Goal: Task Accomplishment & Management: Complete application form

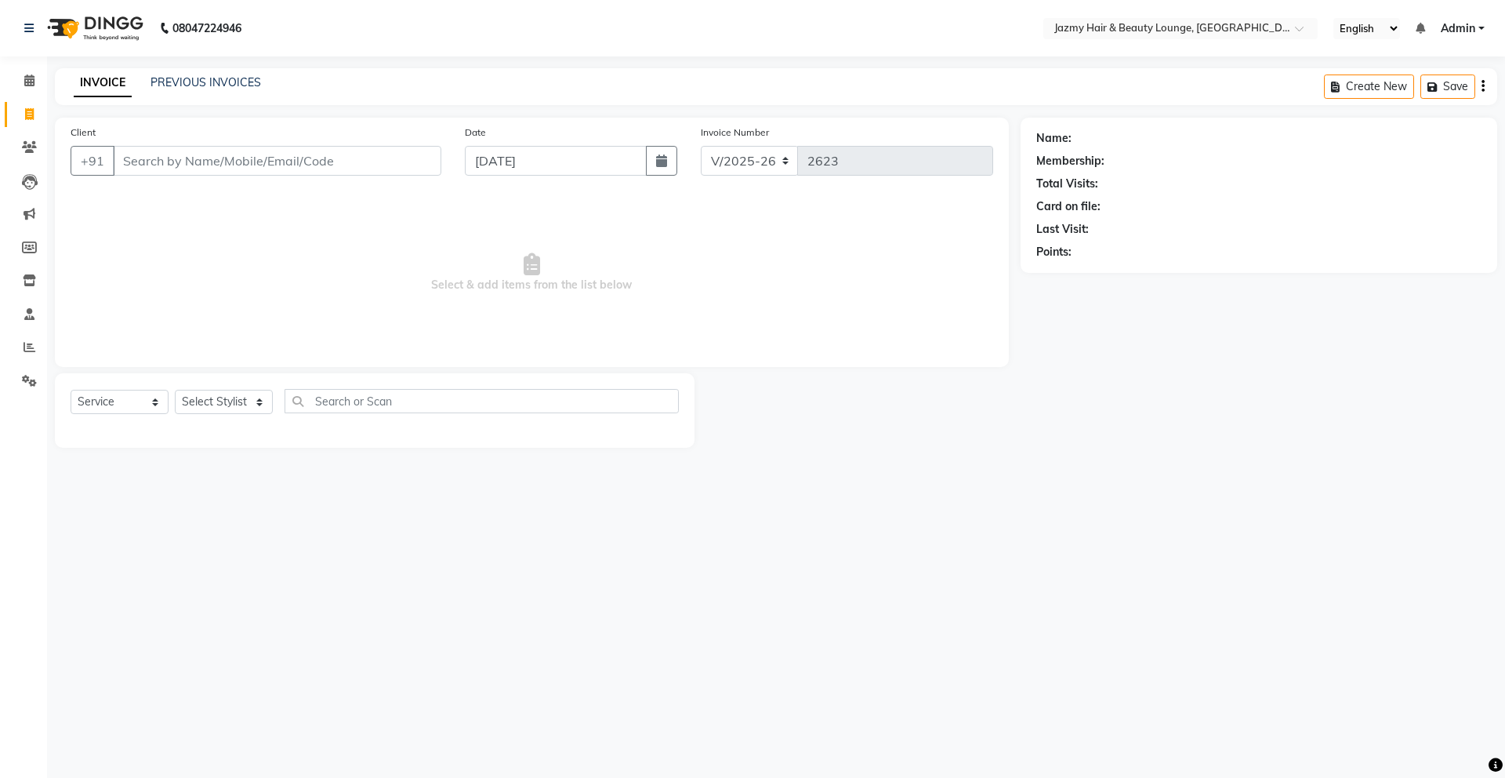
select select "759"
select select "service"
click at [201, 79] on link "PREVIOUS INVOICES" at bounding box center [206, 82] width 111 height 14
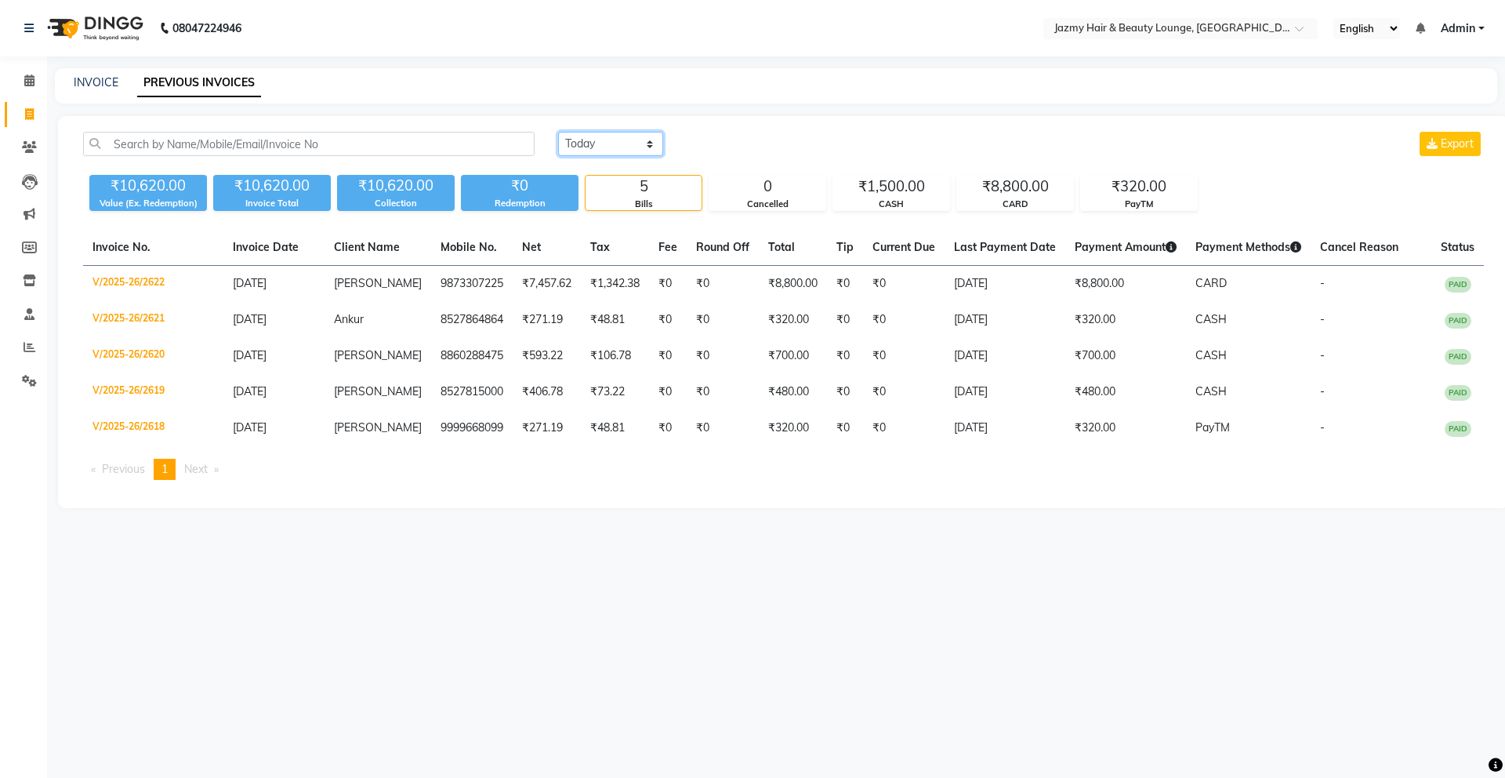
click at [626, 132] on select "Today Yesterday Custom Range" at bounding box center [610, 144] width 105 height 24
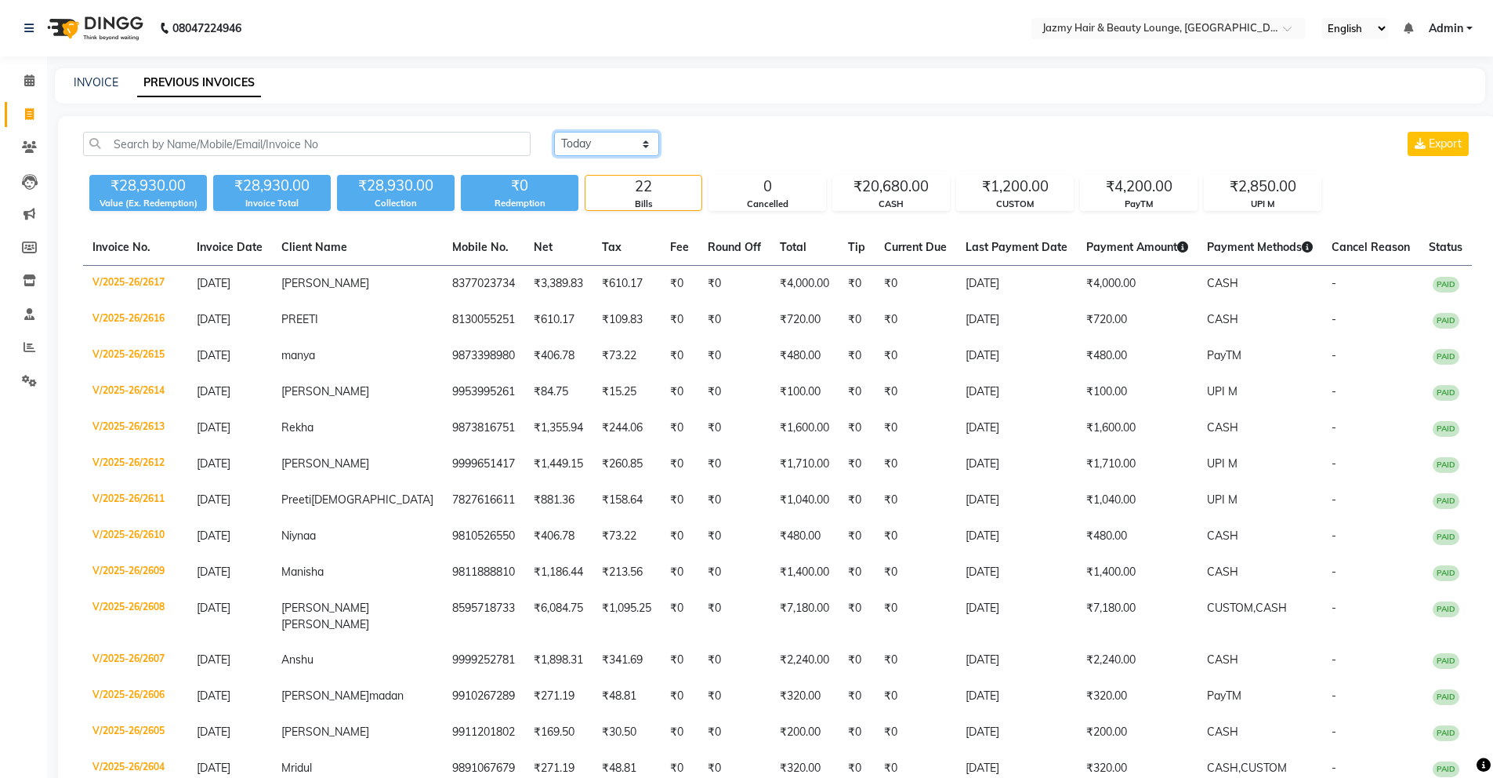
click at [619, 143] on select "Today Yesterday Custom Range" at bounding box center [606, 144] width 105 height 24
select select "today"
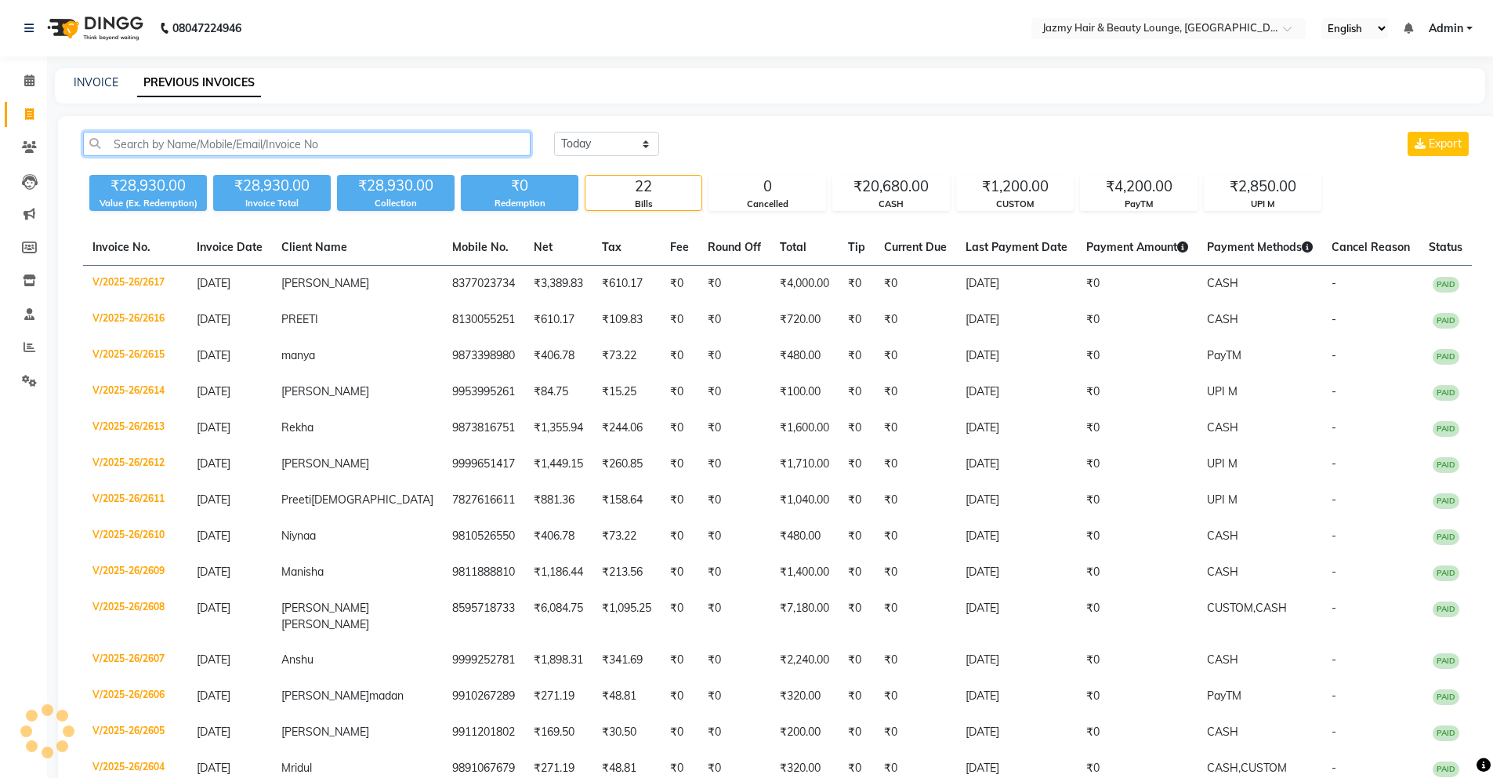
click at [307, 137] on input "text" at bounding box center [307, 144] width 448 height 24
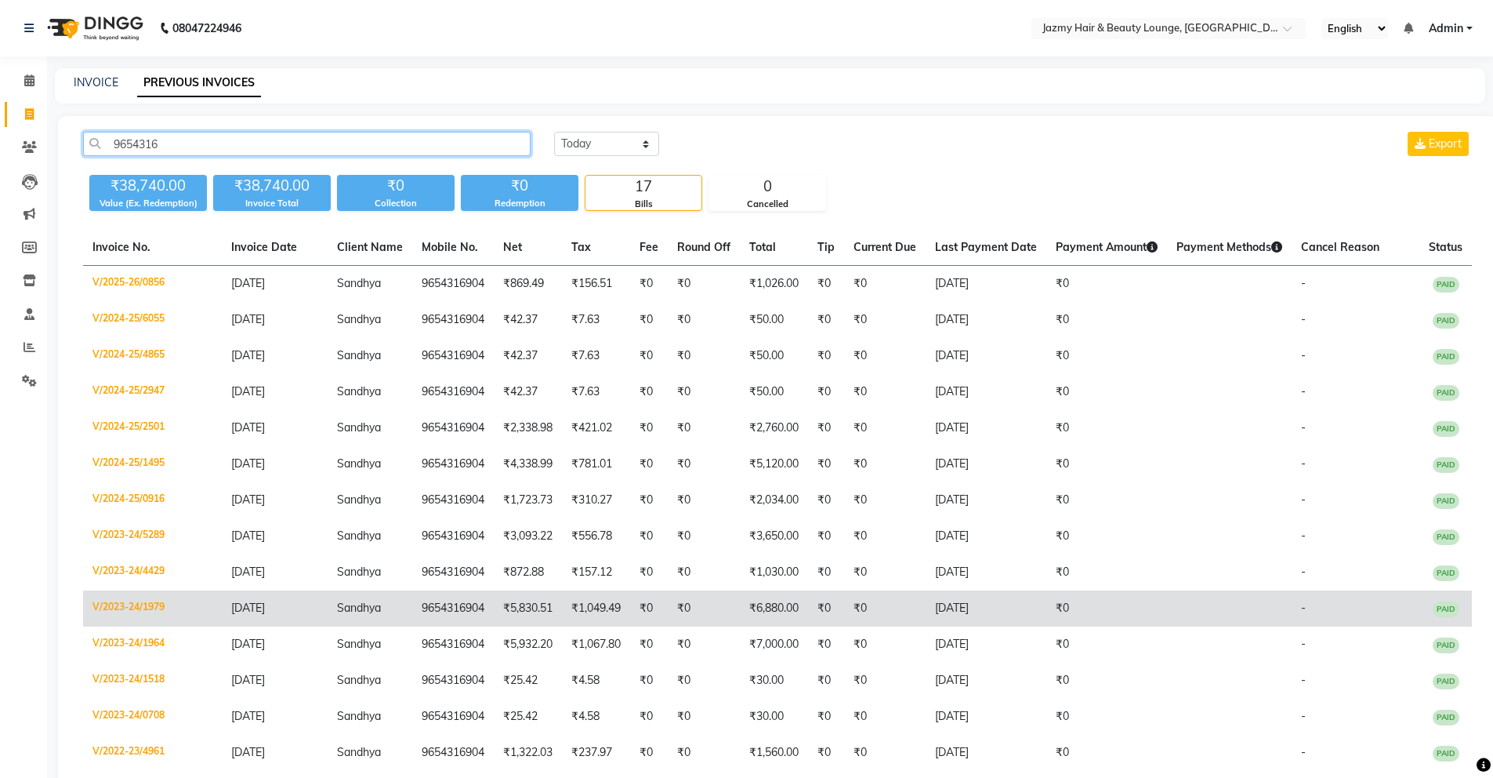
type input "9654316"
click at [882, 622] on td "₹0" at bounding box center [885, 608] width 82 height 36
click at [475, 597] on td "9654316904" at bounding box center [453, 608] width 82 height 36
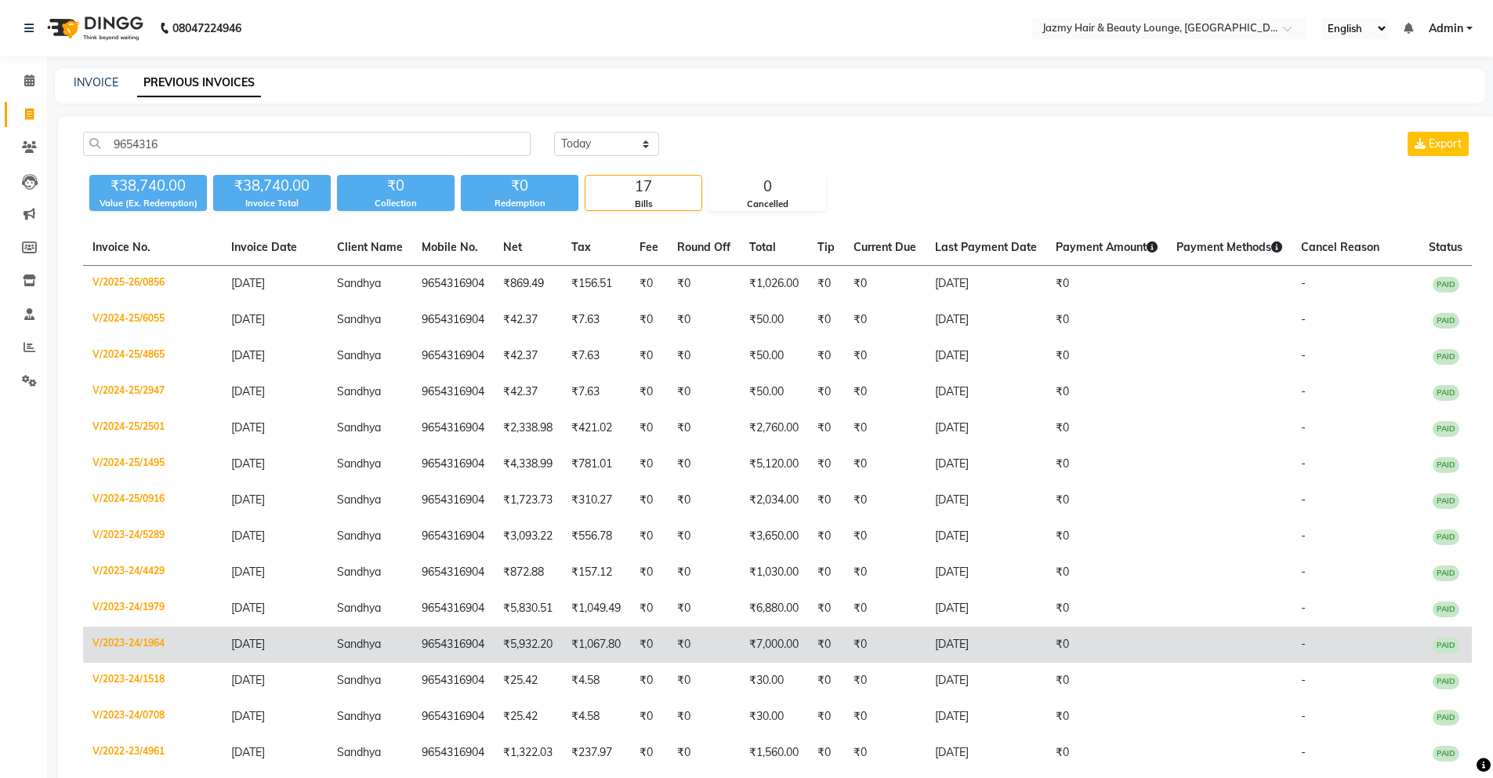
click at [1020, 646] on td "03-08-2023" at bounding box center [986, 644] width 121 height 36
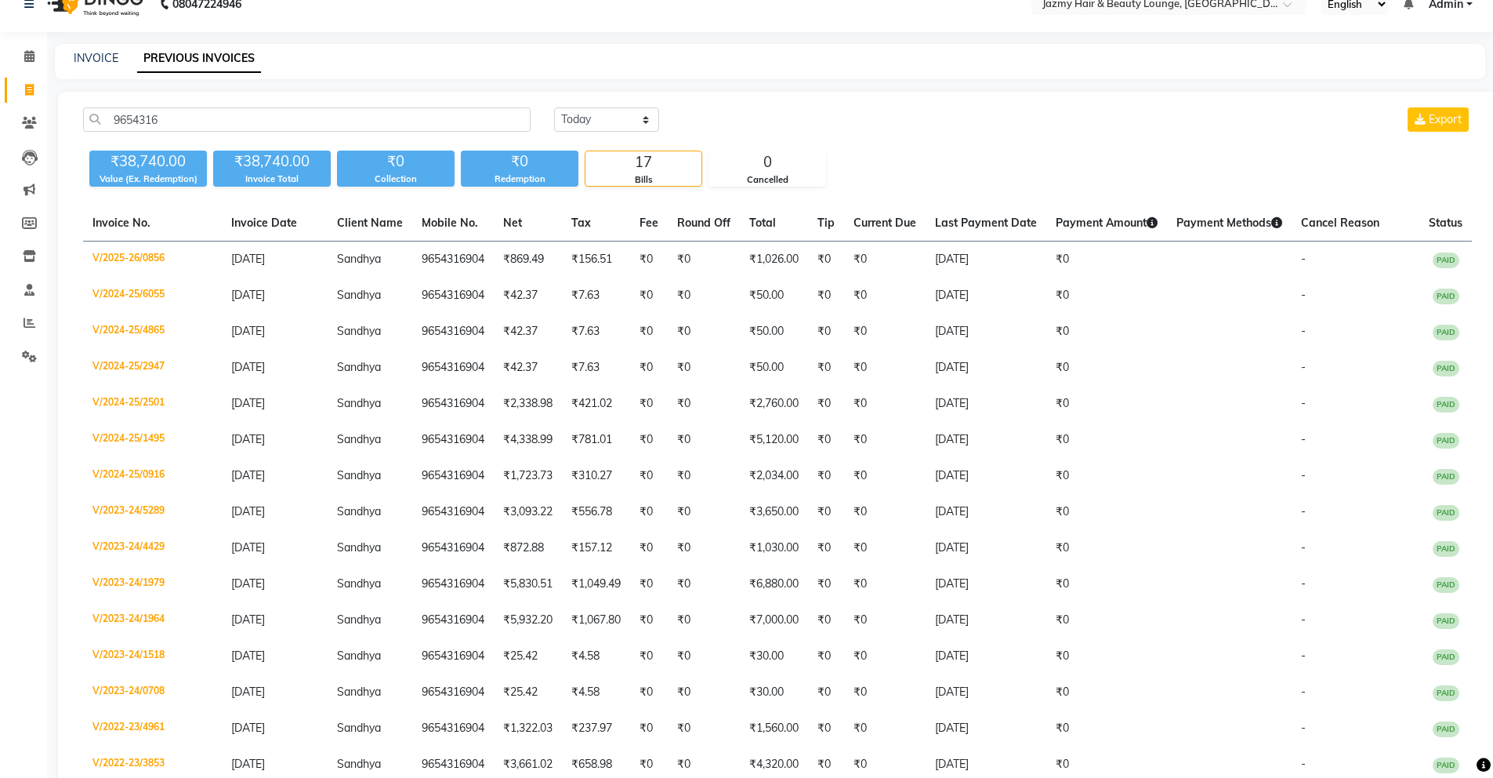
scroll to position [25, 0]
click at [171, 112] on input "9654316" at bounding box center [307, 119] width 448 height 24
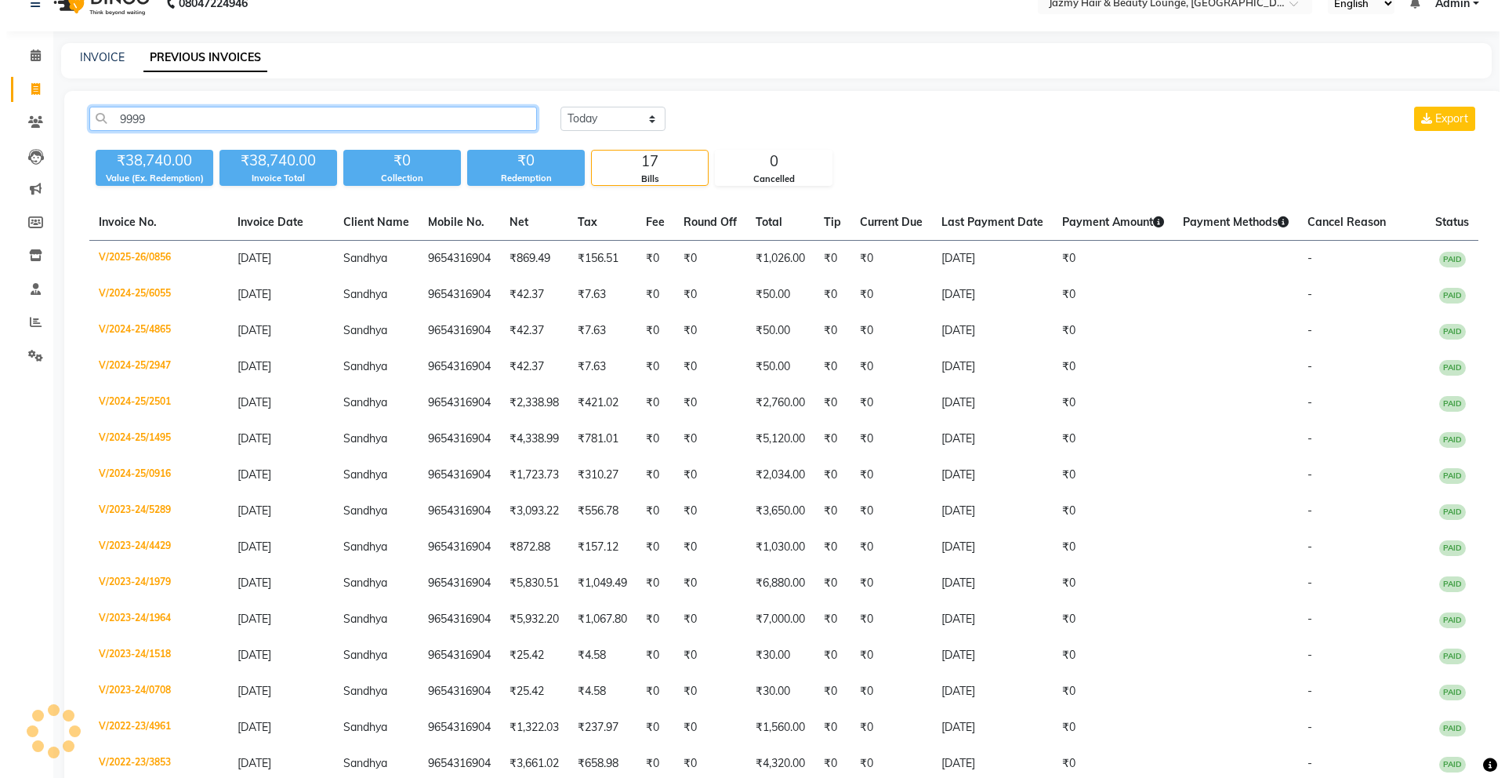
scroll to position [0, 0]
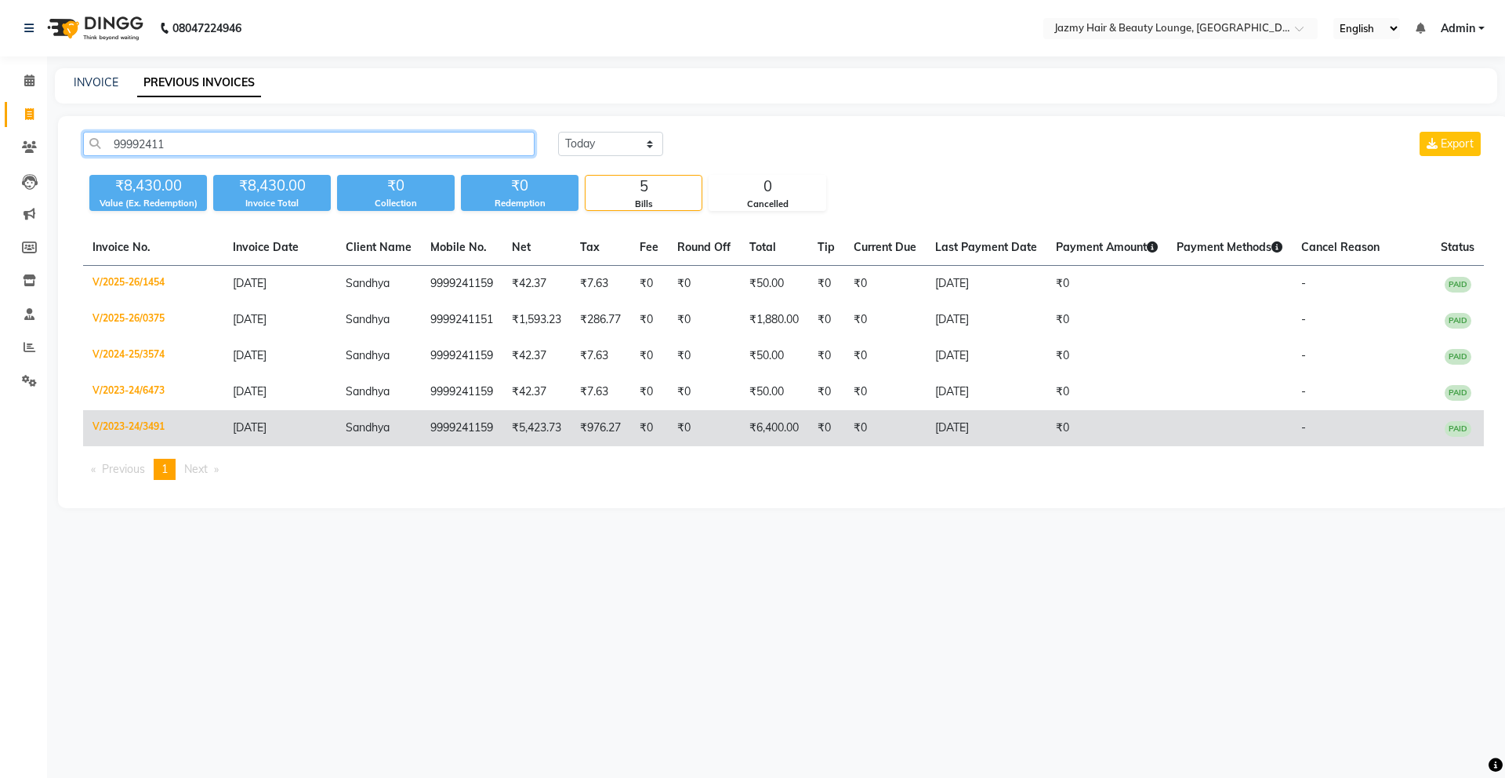
type input "99992411"
click at [267, 423] on span "[DATE]" at bounding box center [250, 427] width 34 height 14
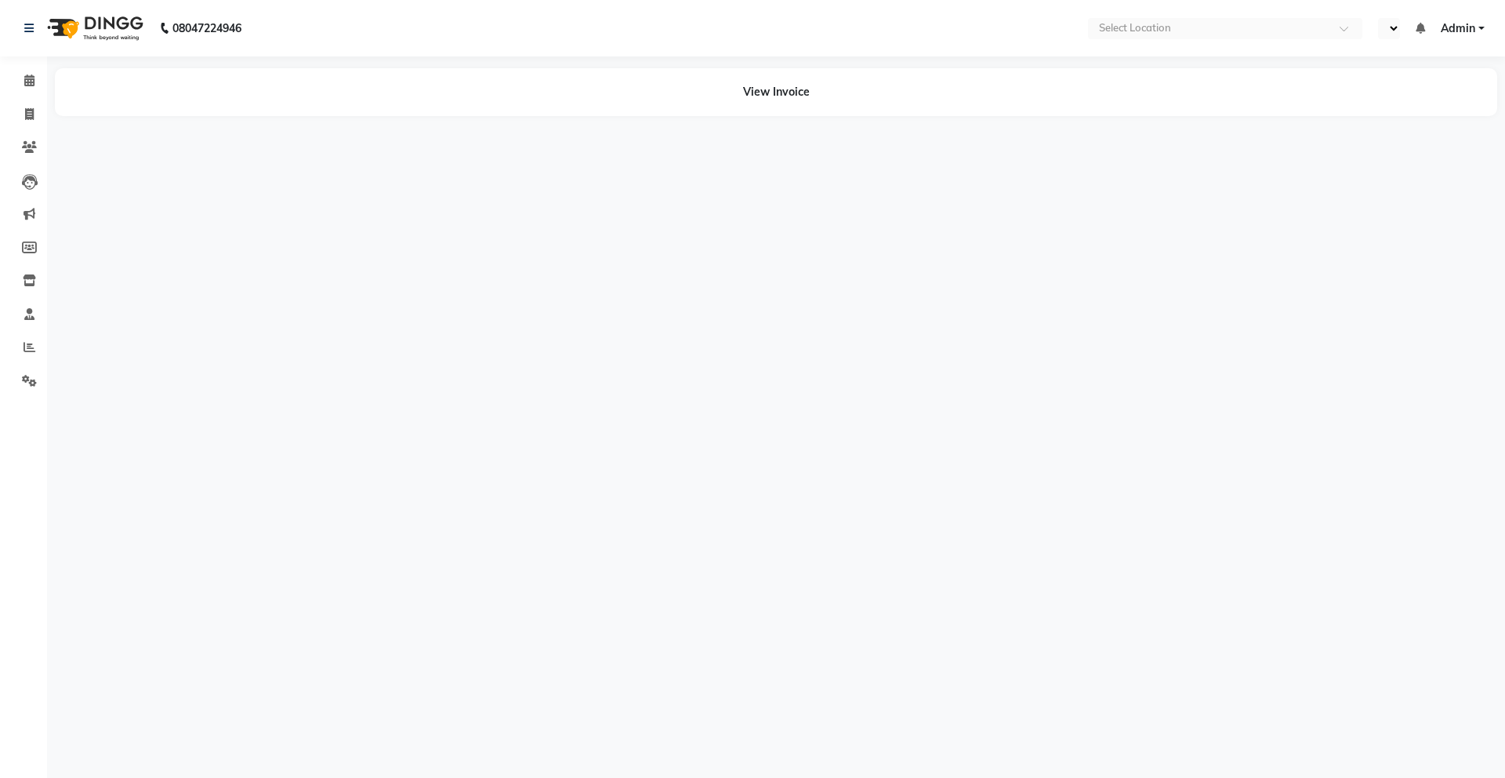
select select "en"
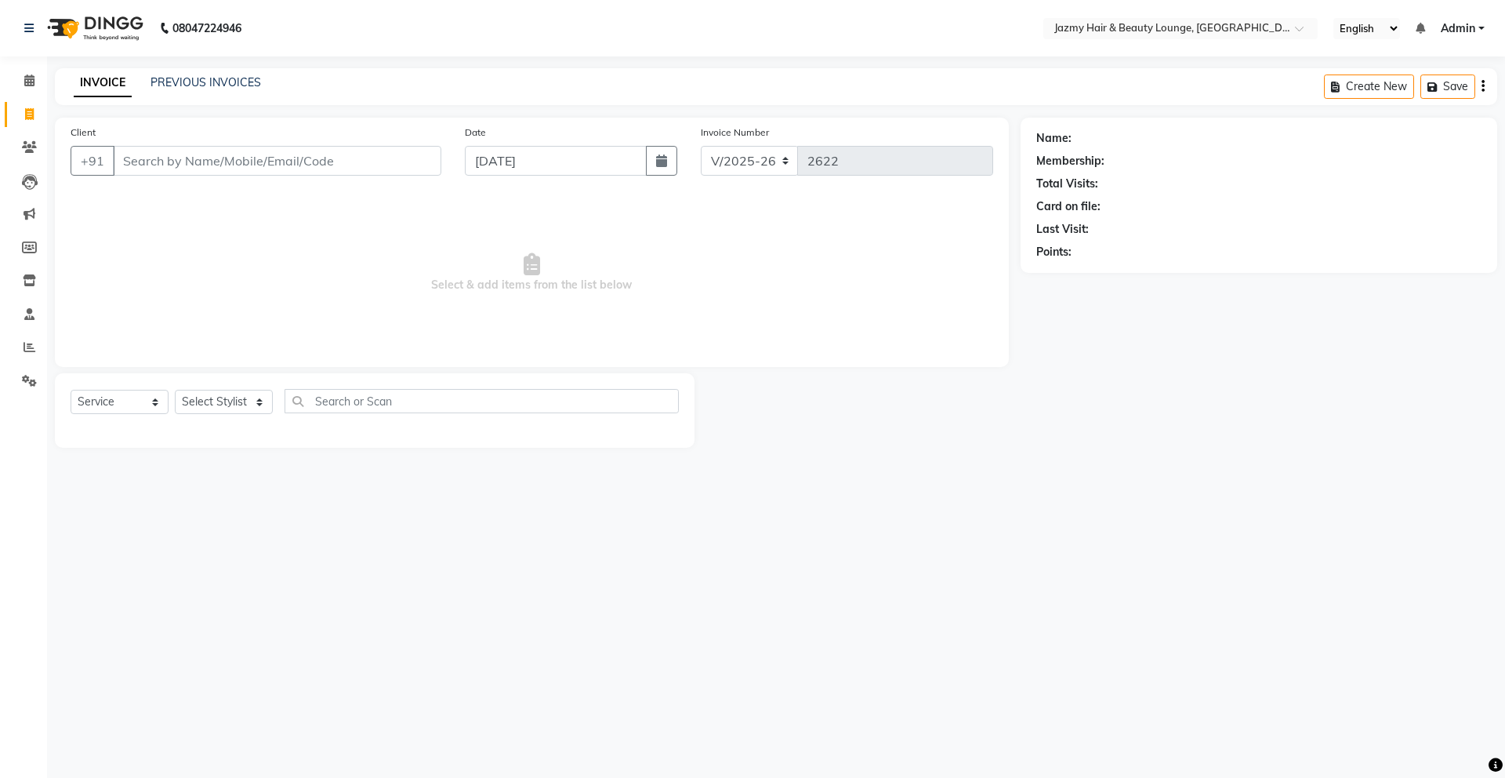
select select "759"
select select "service"
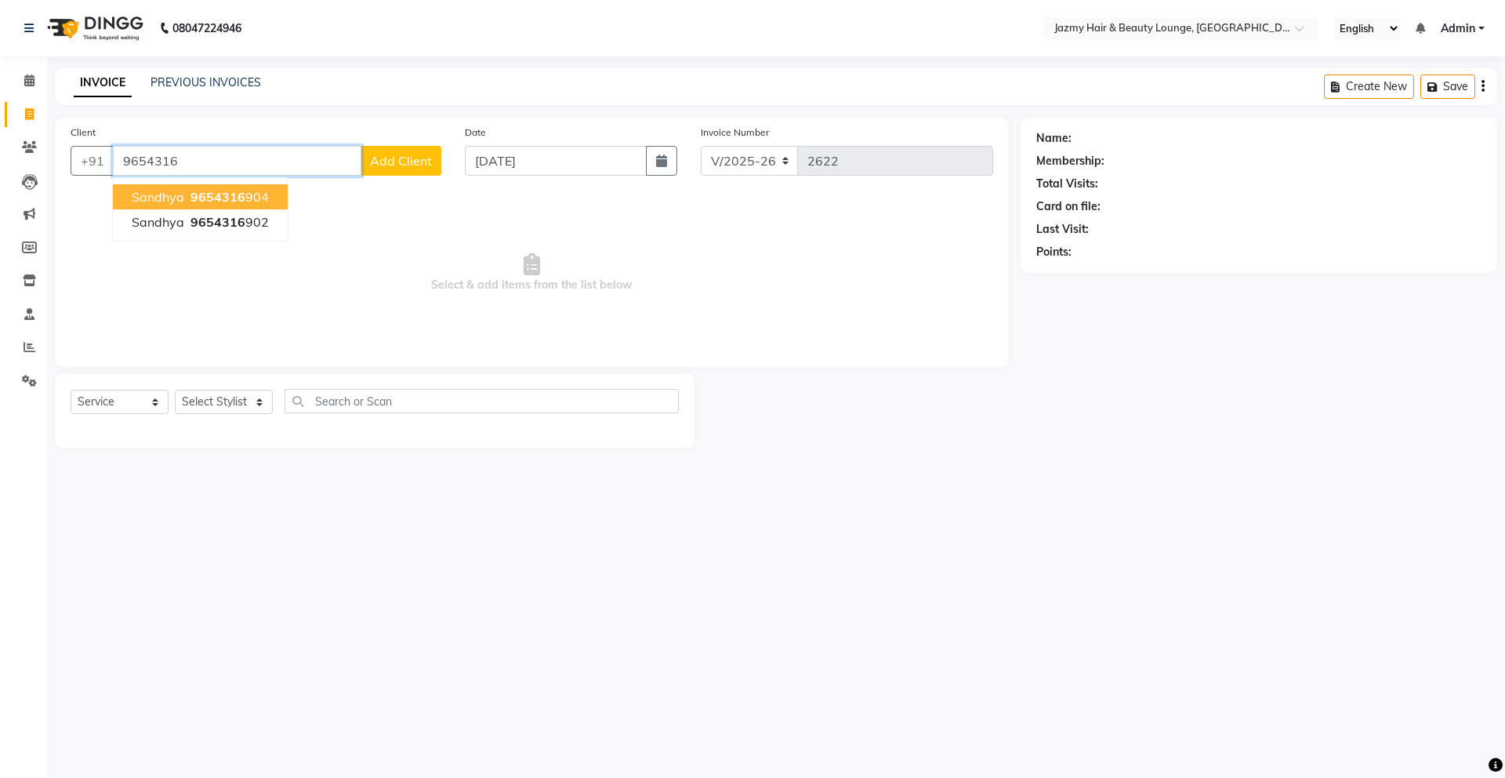
click at [231, 190] on span "9654316" at bounding box center [218, 197] width 55 height 16
type input "9654316904"
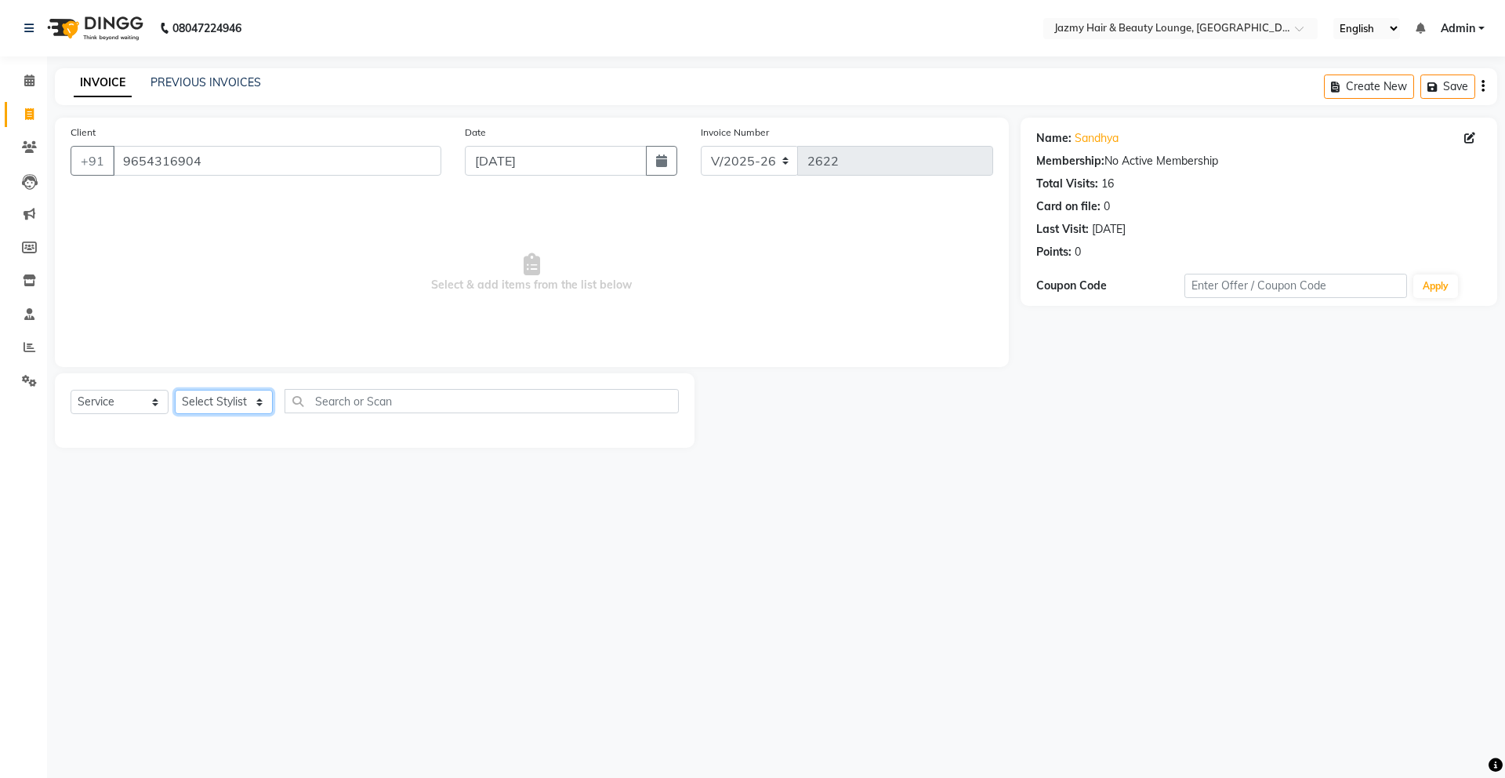
click at [249, 406] on select "Select Stylist AMIT ANIL ASHU BINDU BITTOO CHASHIKA CHESTHA DESRAJ GULFAM HARSH…" at bounding box center [224, 402] width 98 height 24
select select "44181"
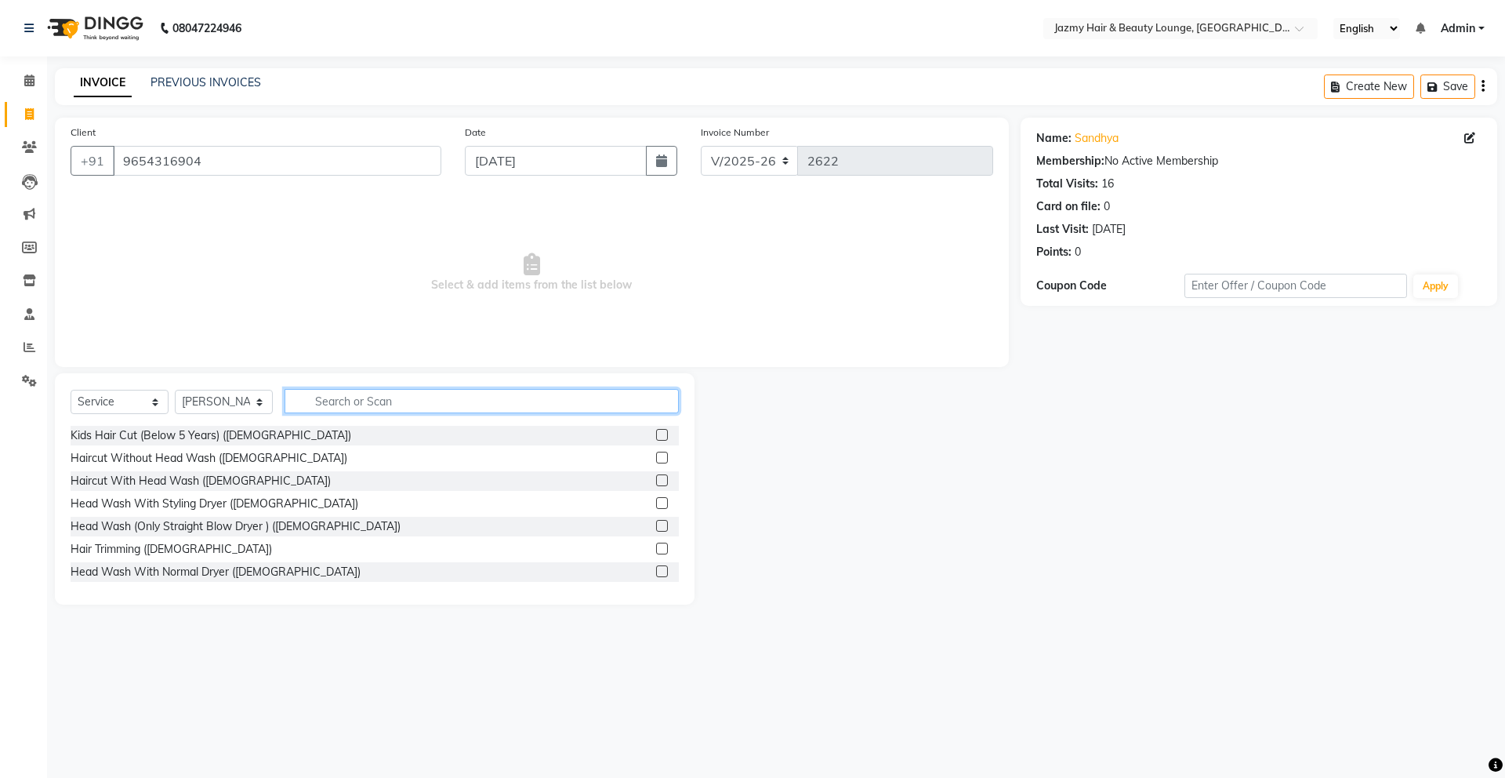
click at [443, 393] on input "text" at bounding box center [482, 401] width 394 height 24
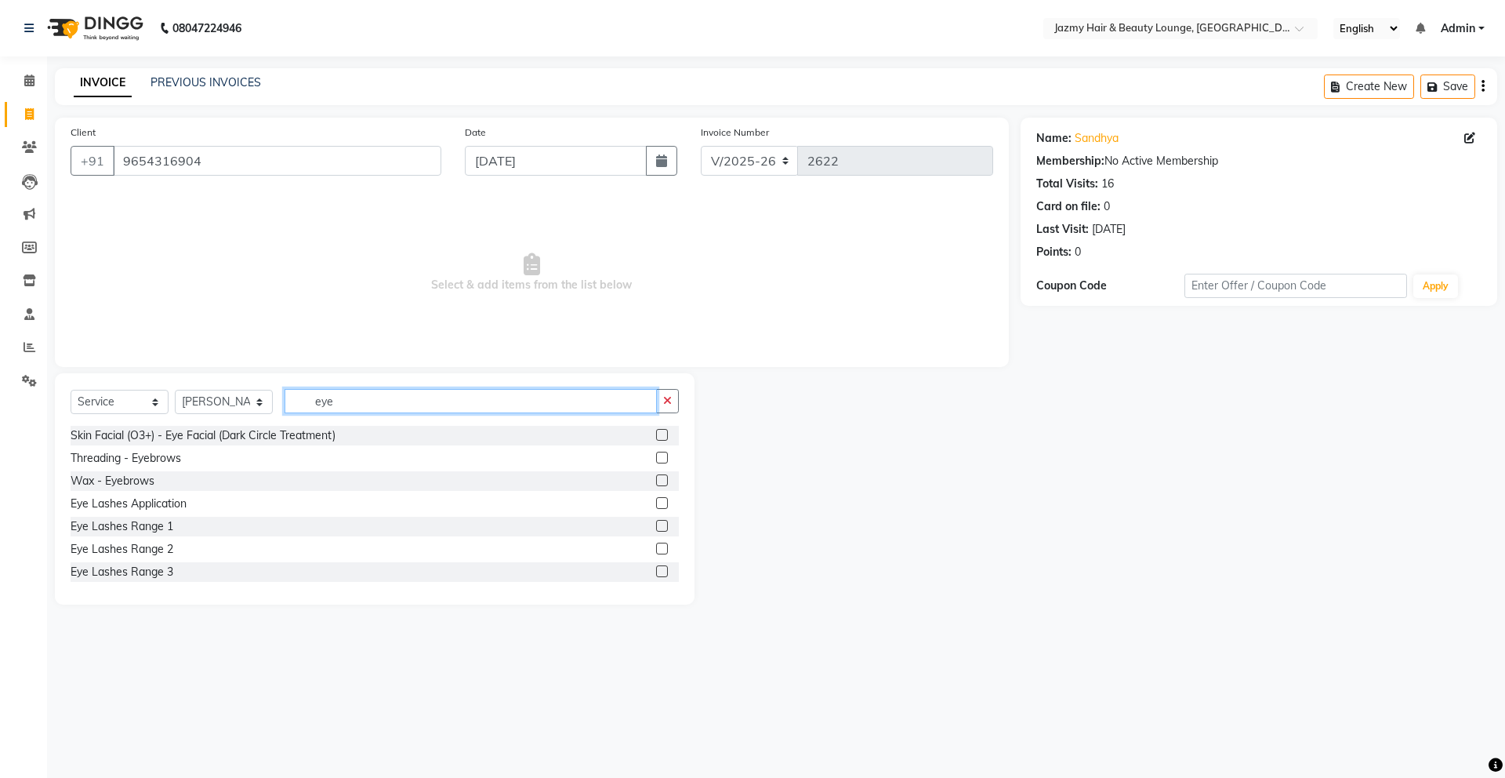
type input "eye"
click at [656, 455] on label at bounding box center [662, 458] width 12 height 12
click at [656, 455] on input "checkbox" at bounding box center [661, 458] width 10 height 10
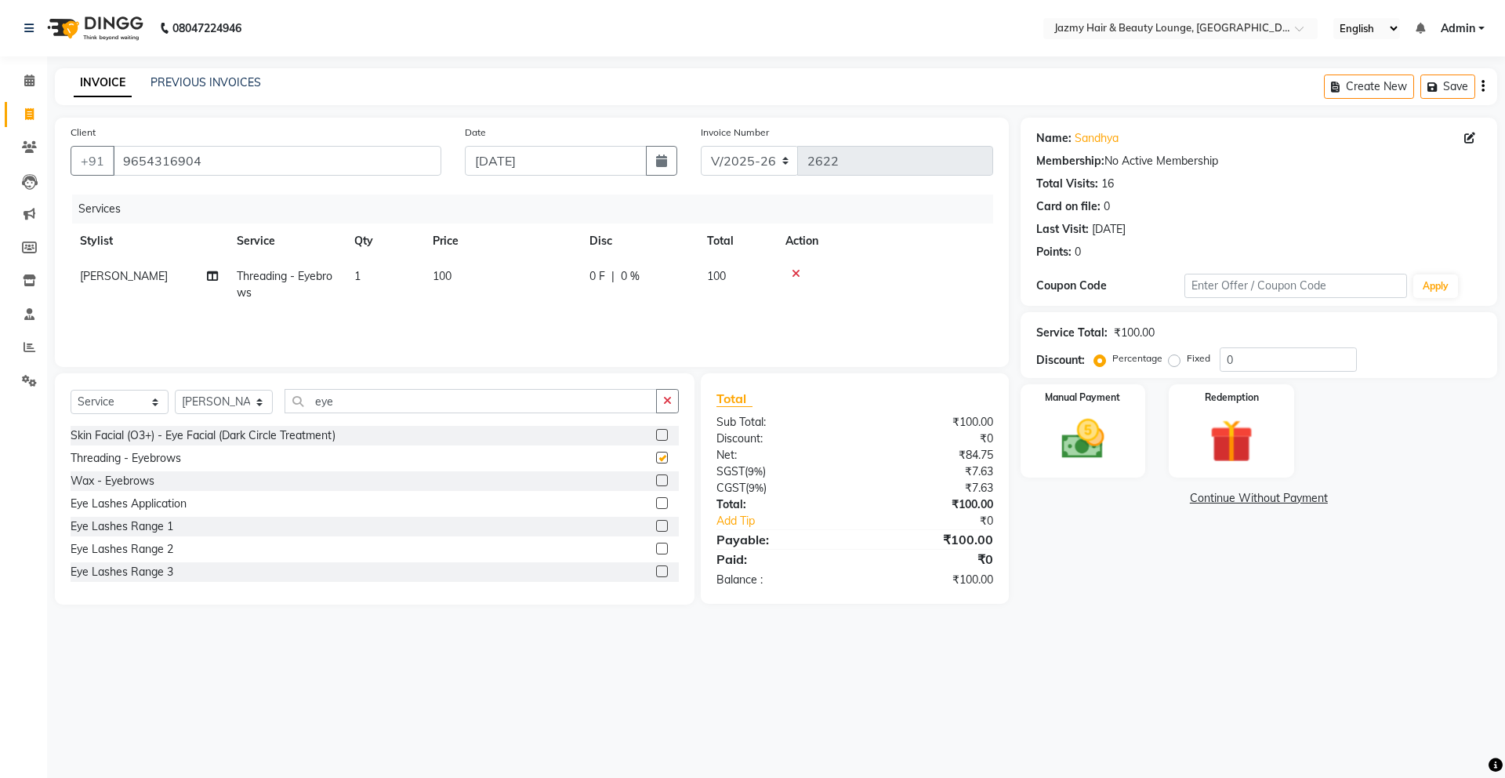
checkbox input "false"
click at [1056, 461] on img at bounding box center [1083, 439] width 73 height 52
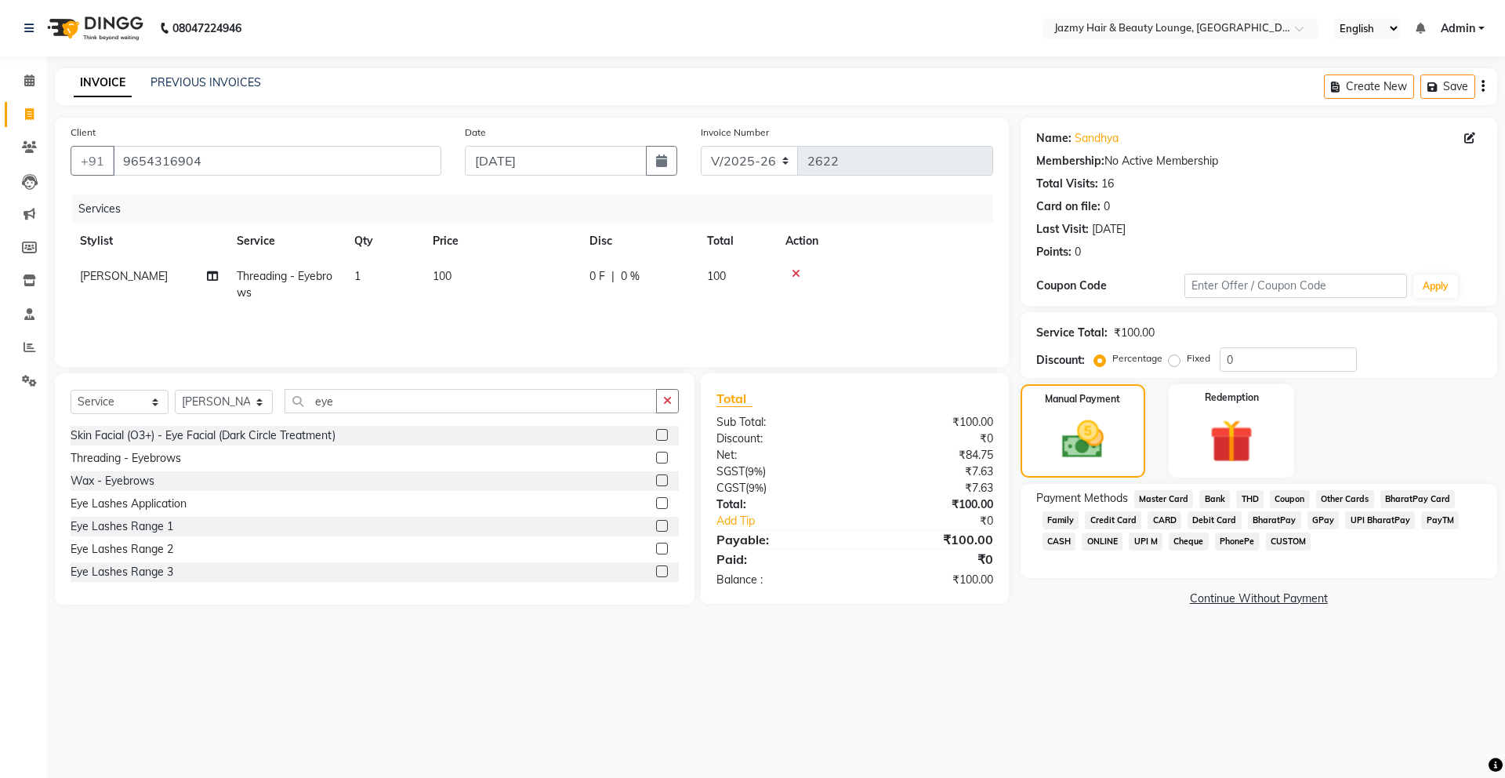
click at [1144, 535] on span "UPI M" at bounding box center [1146, 541] width 34 height 18
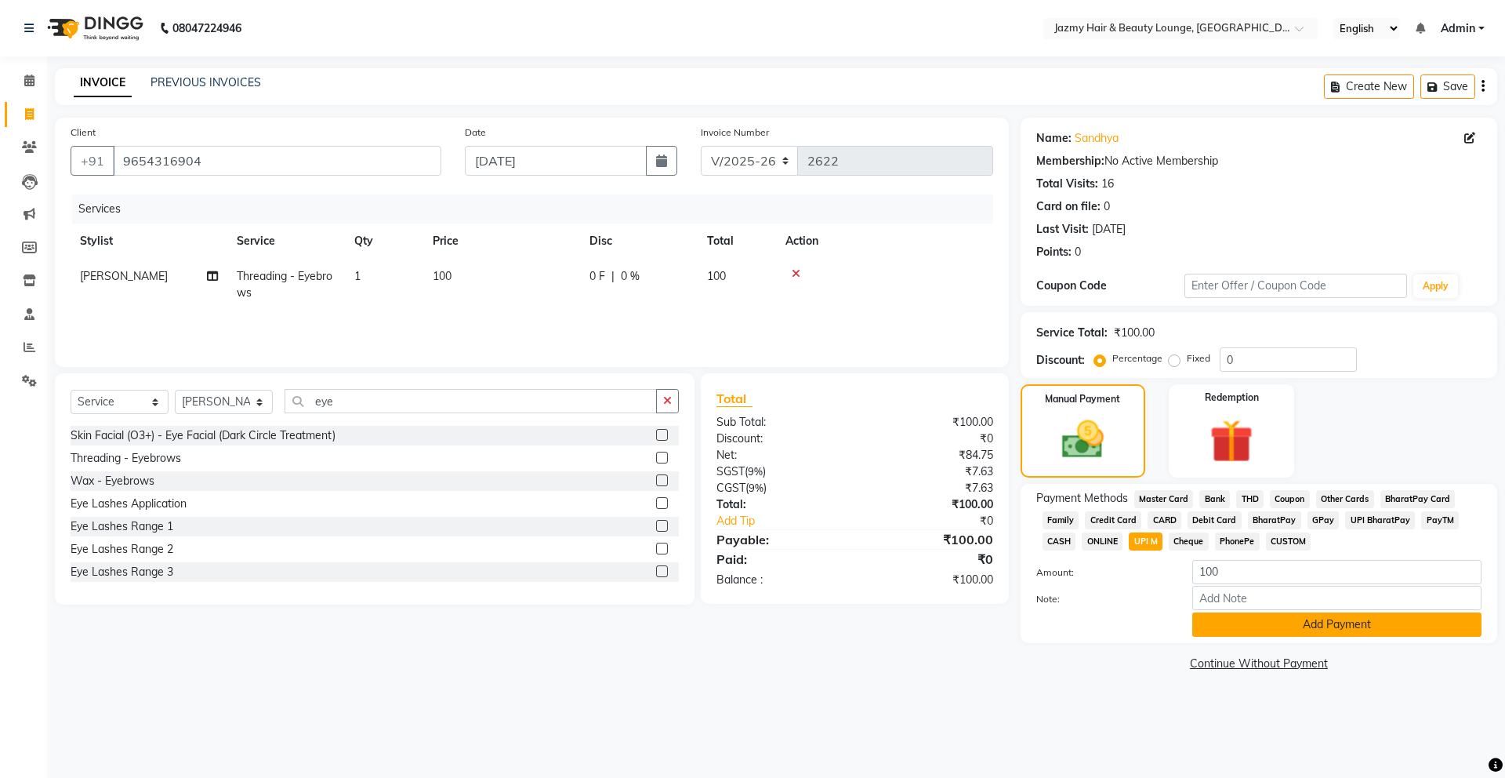
click at [1306, 627] on button "Add Payment" at bounding box center [1336, 624] width 289 height 24
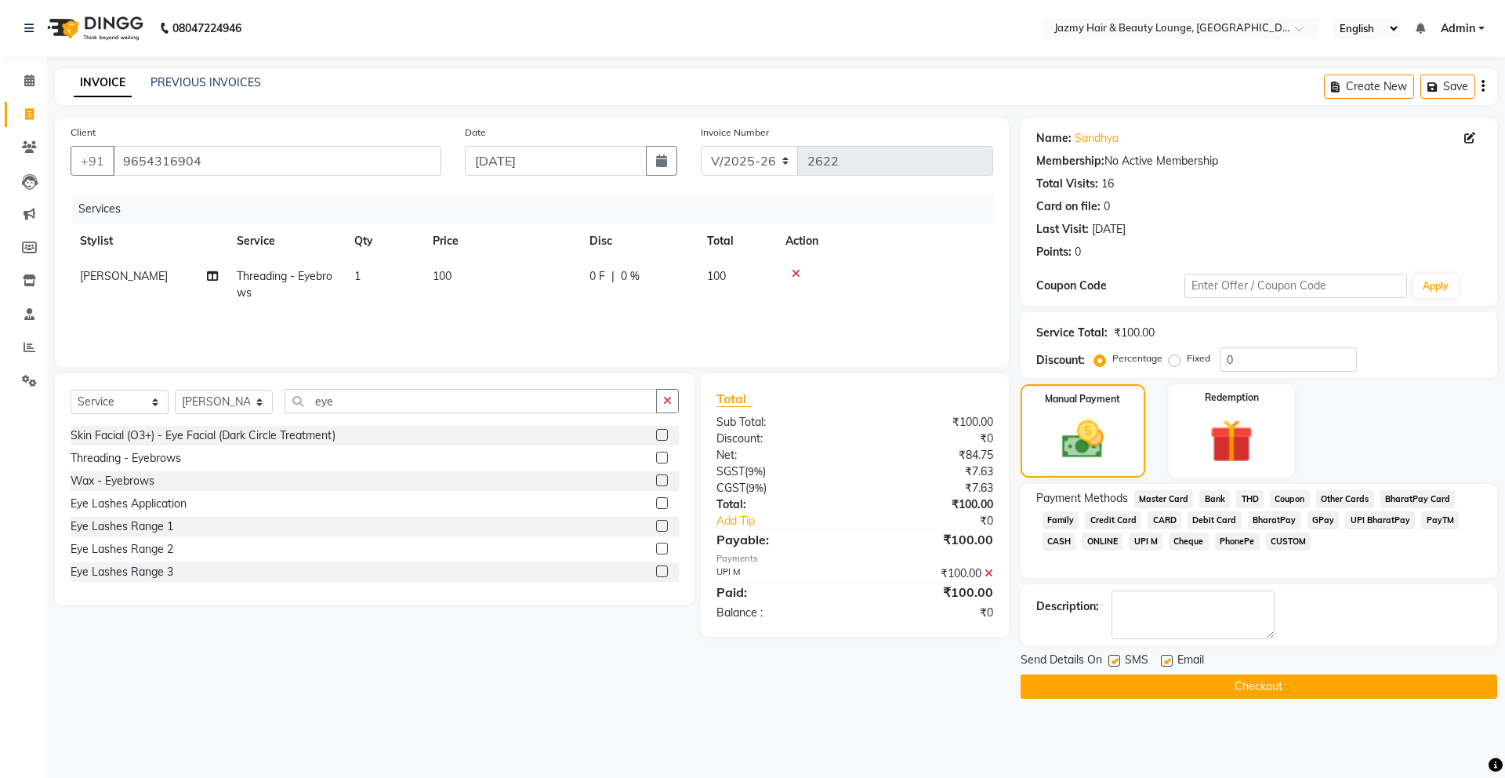
click at [1309, 680] on button "Checkout" at bounding box center [1259, 686] width 477 height 24
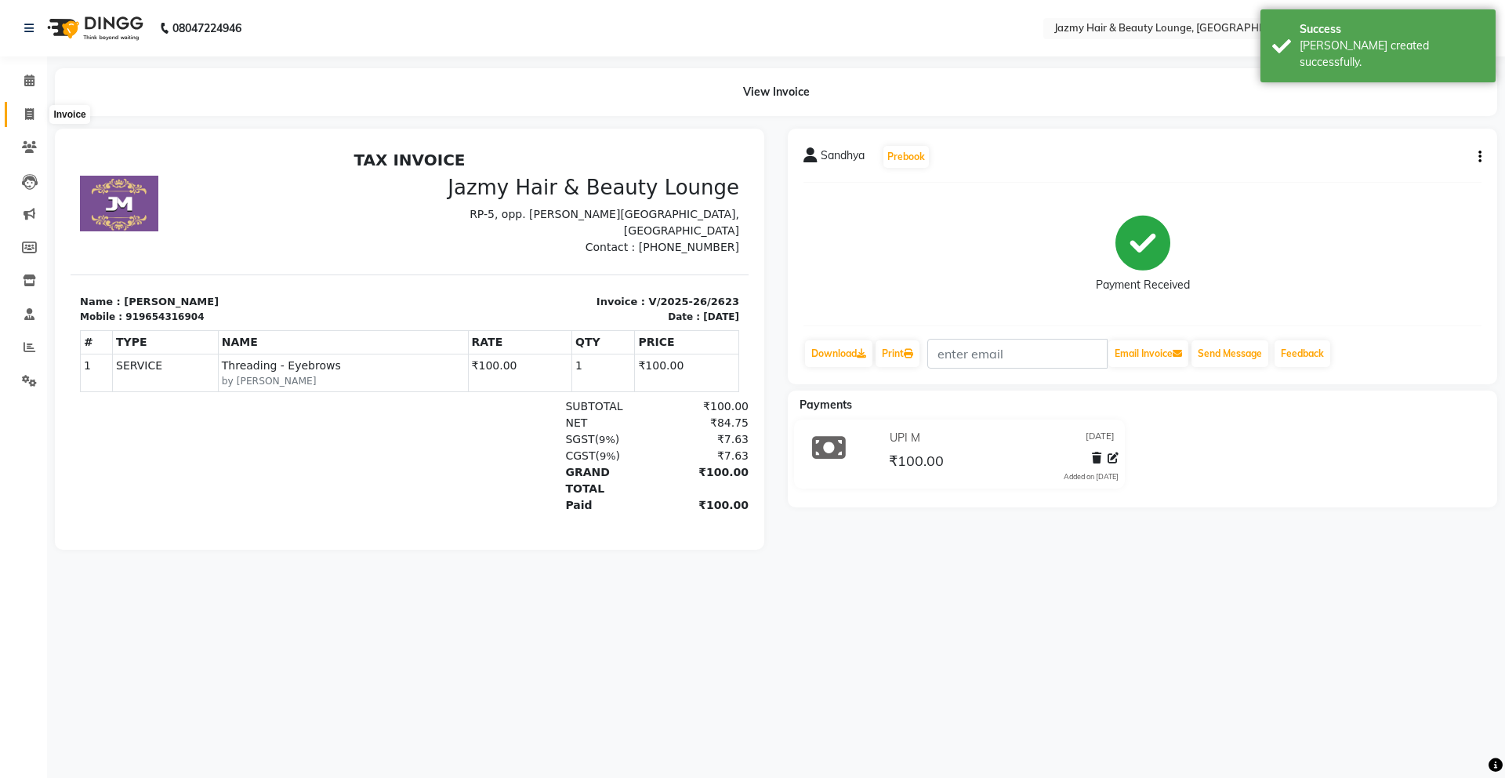
click at [30, 118] on icon at bounding box center [29, 114] width 9 height 12
select select "service"
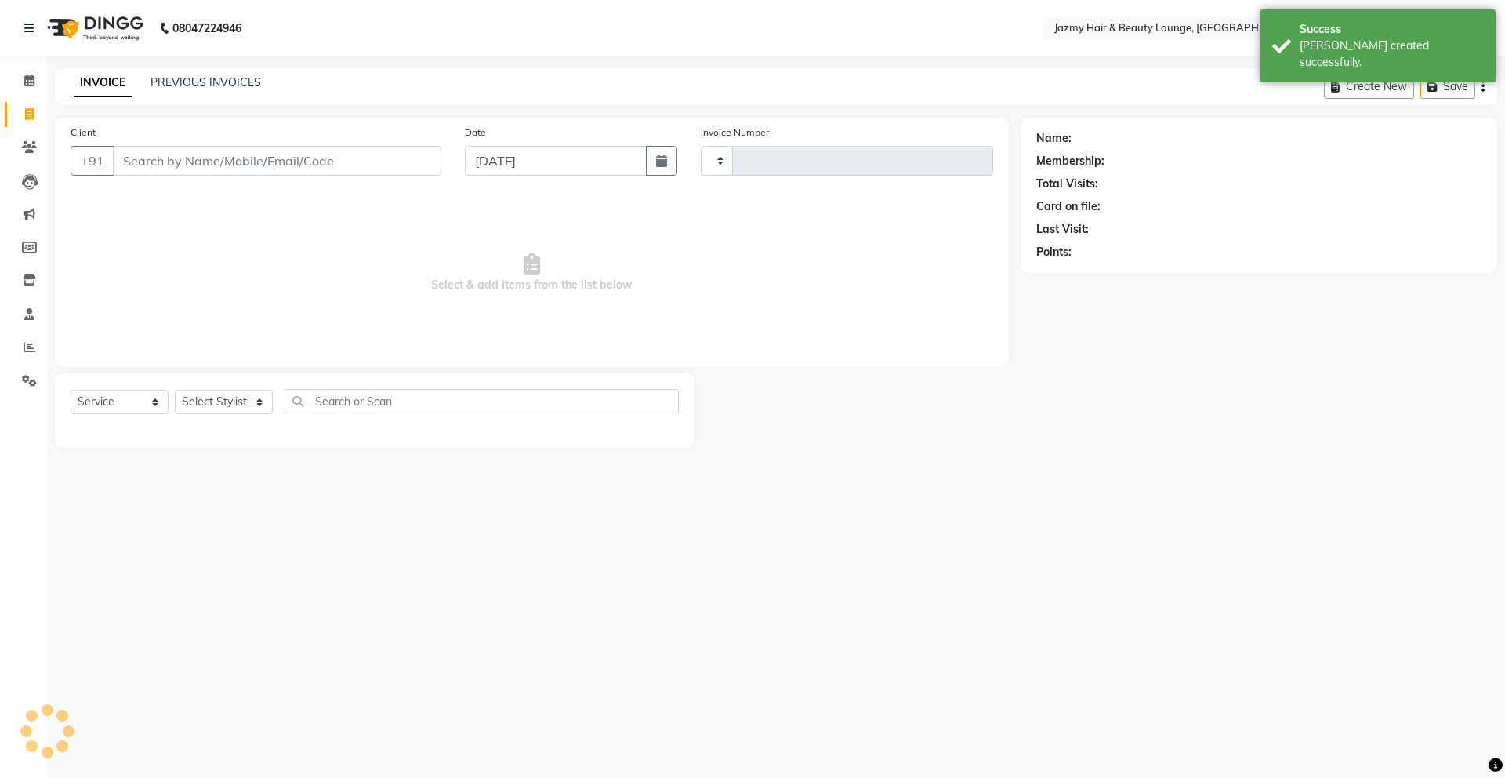
type input "2624"
select select "759"
